Goal: Check status: Check status

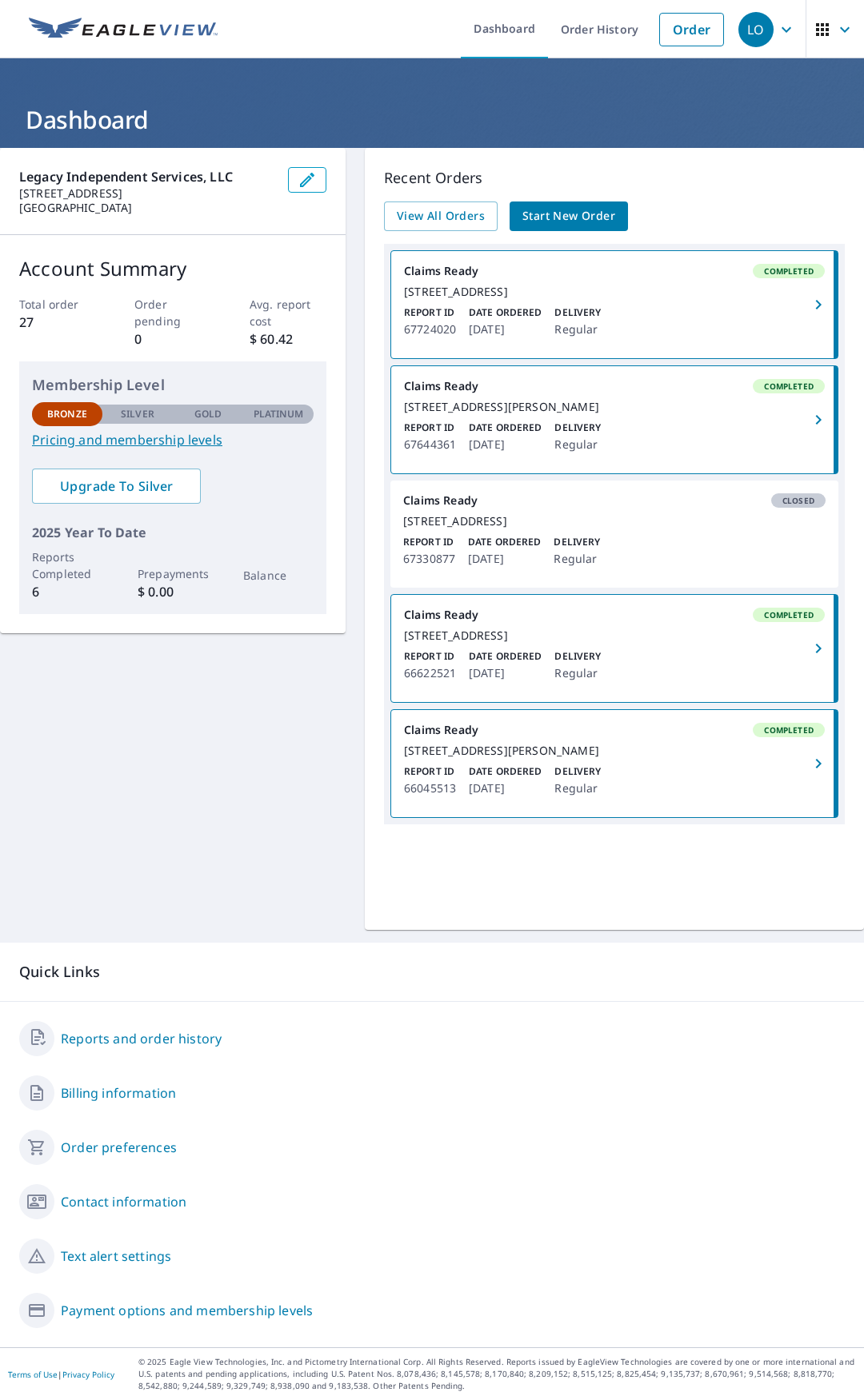
click at [703, 320] on div "Report ID 67724020 Date Ordered [DATE] Delivery Regular" at bounding box center [614, 321] width 421 height 33
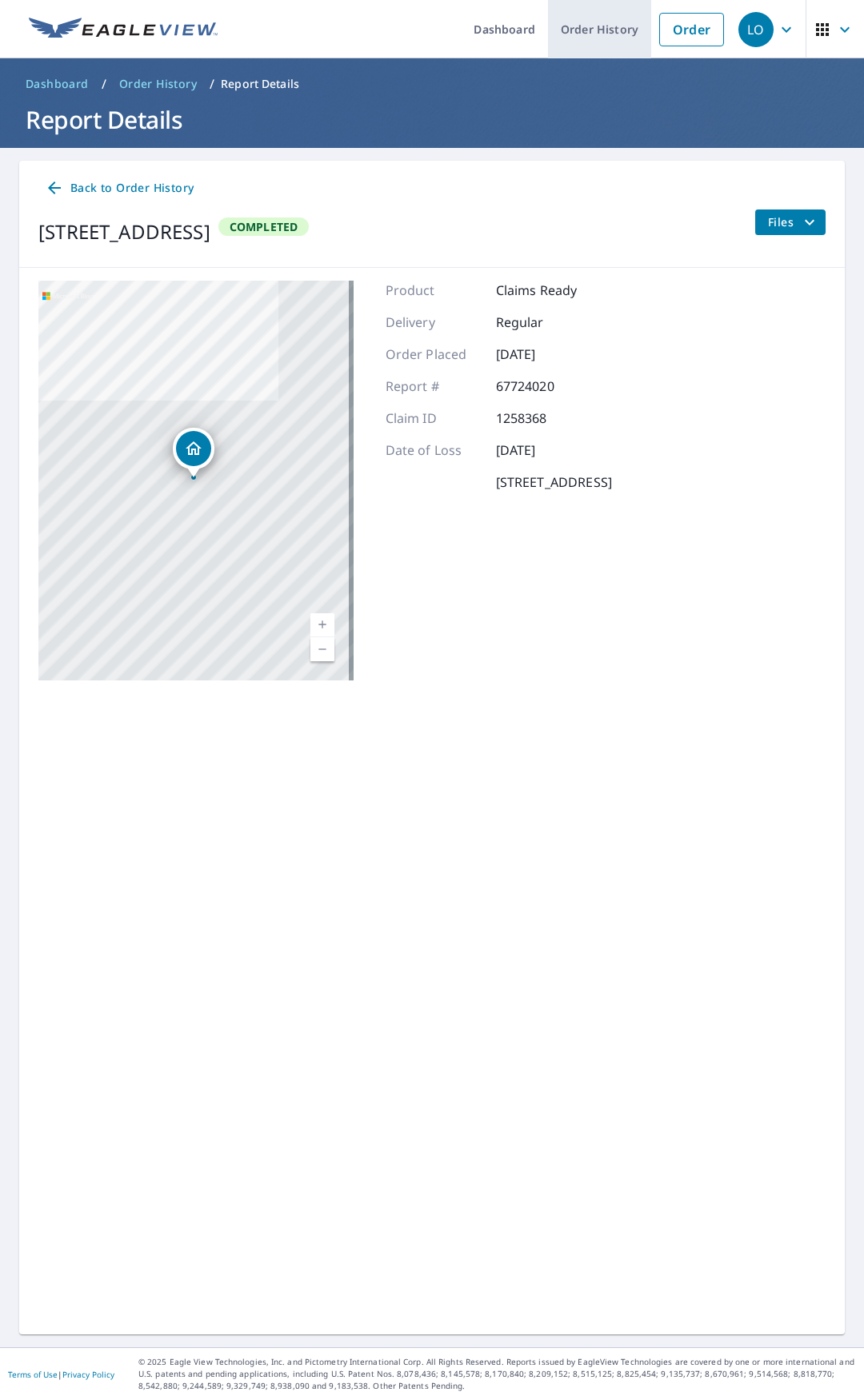
click at [595, 33] on link "Order History" at bounding box center [599, 29] width 103 height 58
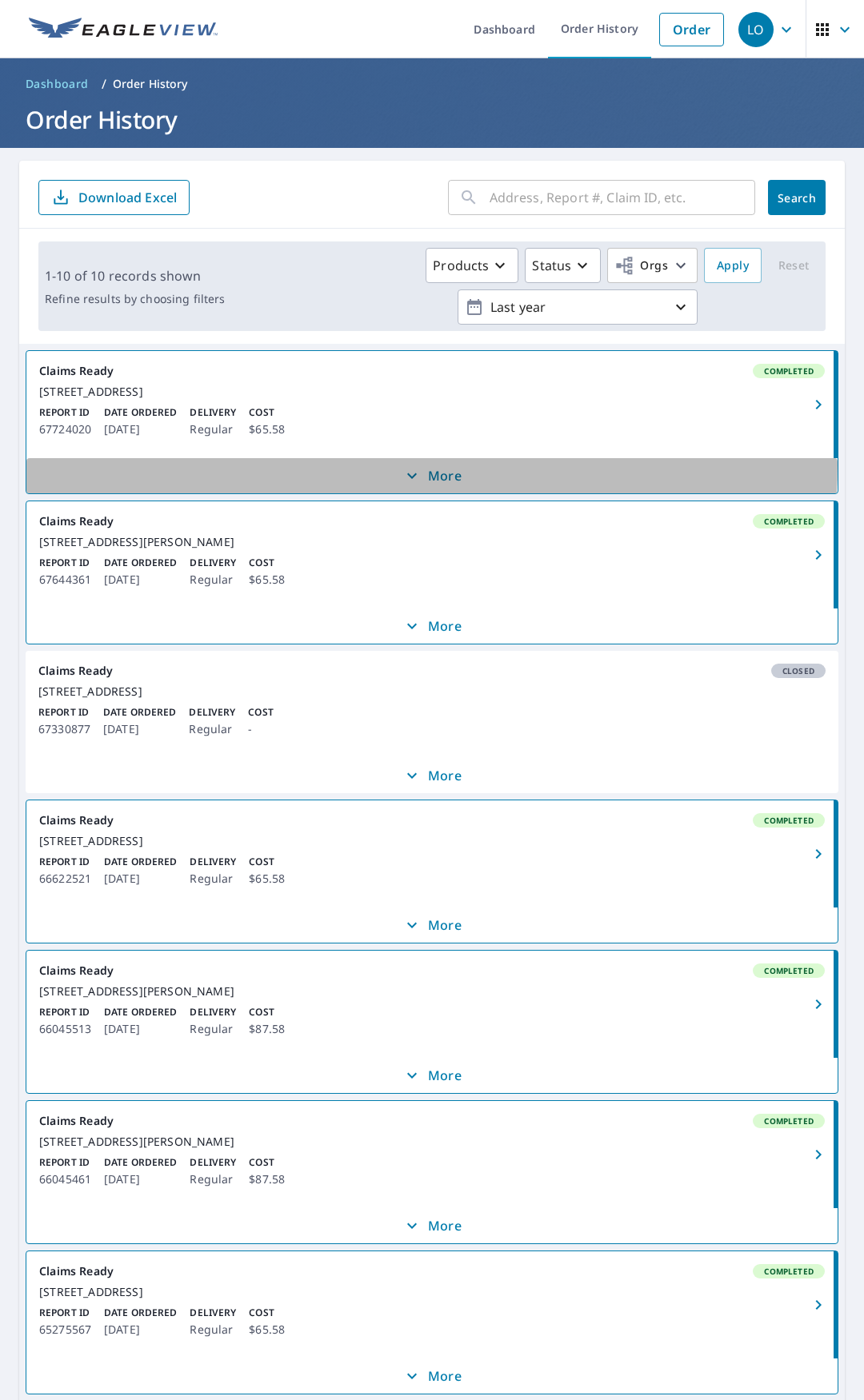
click at [431, 480] on button "More" at bounding box center [432, 475] width 811 height 35
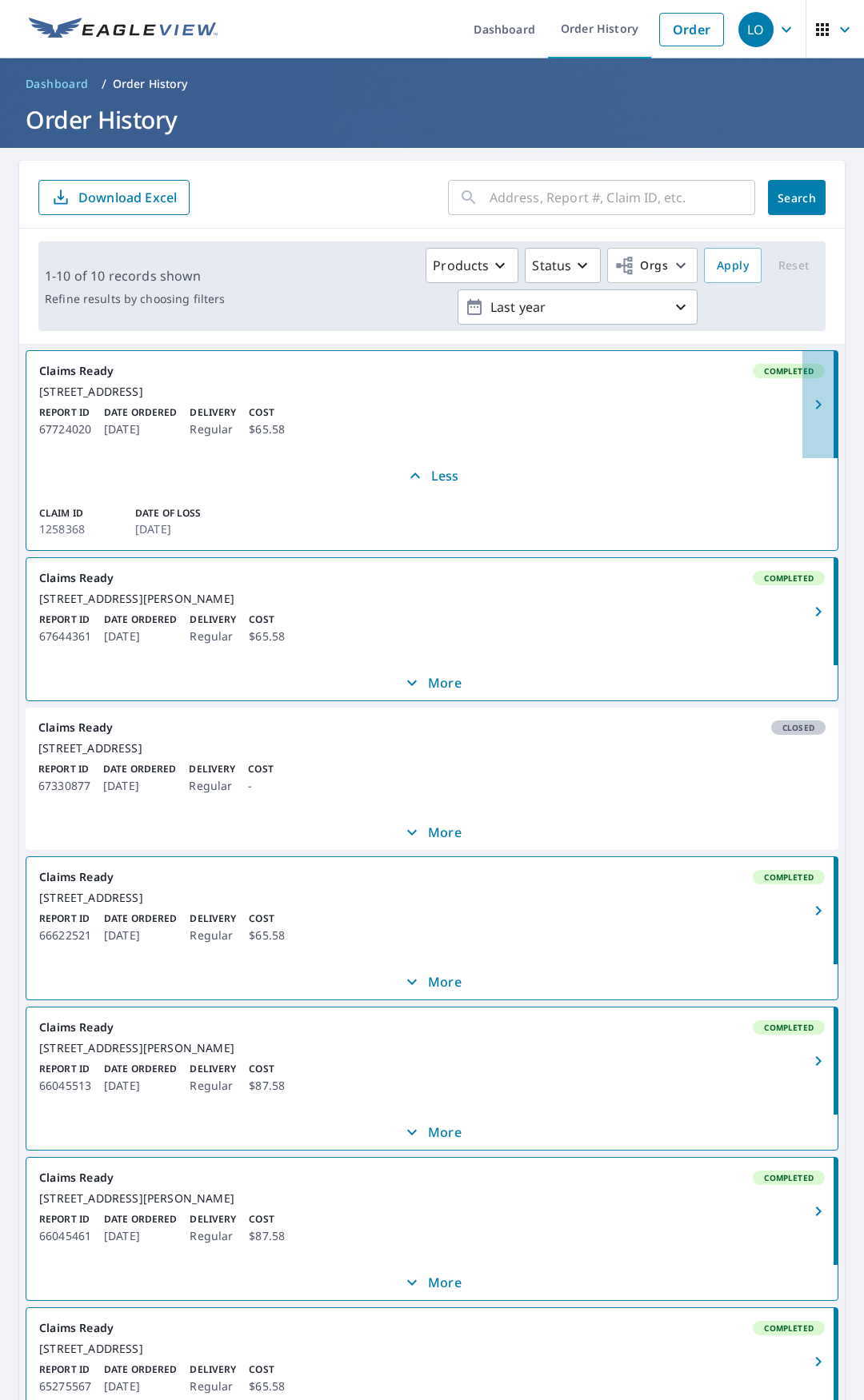
click at [815, 404] on icon "button" at bounding box center [817, 404] width 19 height 19
